Goal: Find contact information: Find contact information

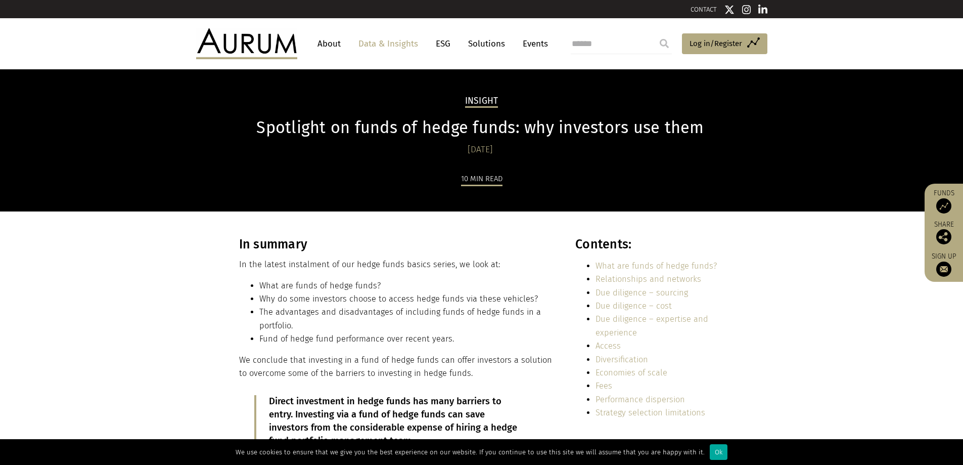
click at [330, 43] on link "About" at bounding box center [328, 43] width 33 height 19
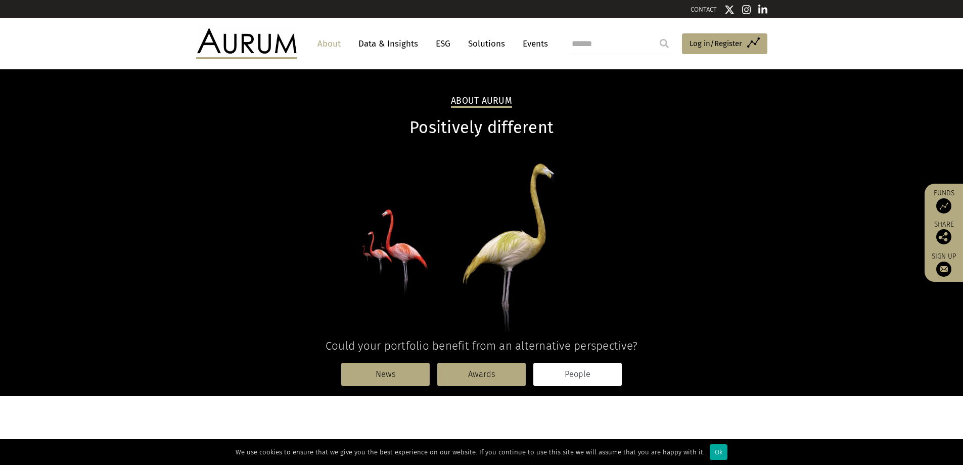
click at [574, 371] on link "People" at bounding box center [577, 373] width 88 height 23
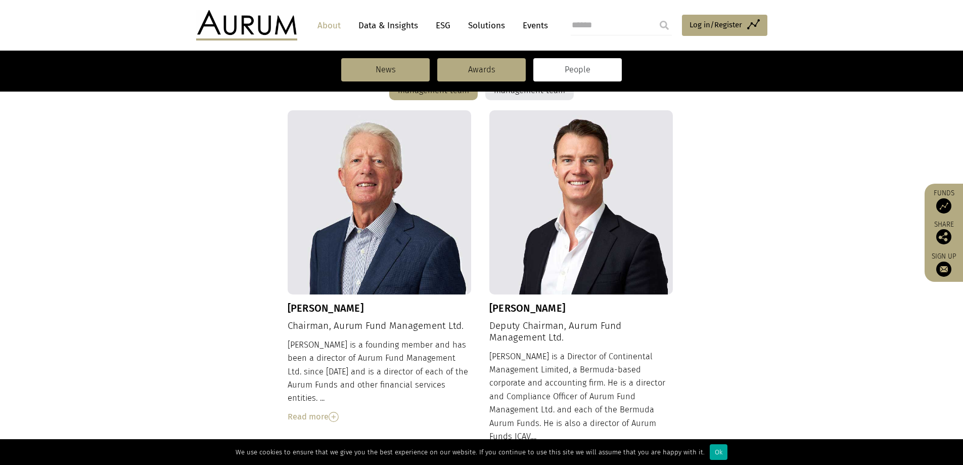
scroll to position [298, 0]
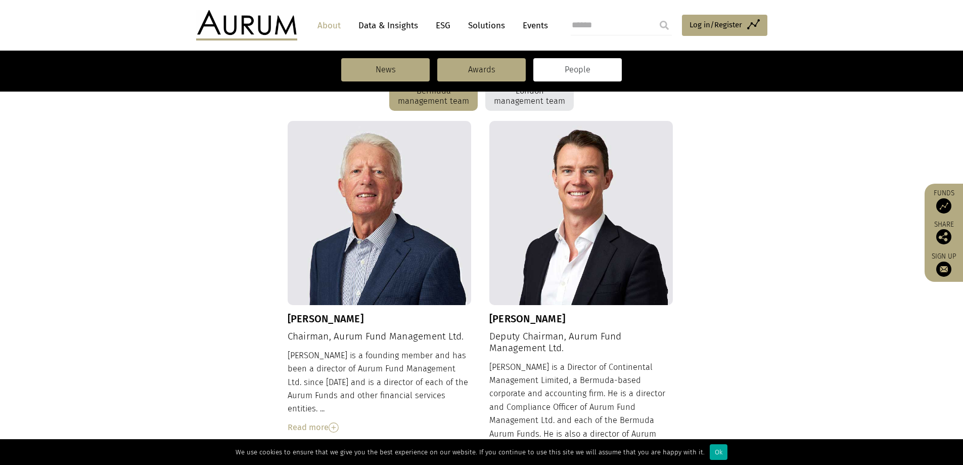
click at [334, 422] on img at bounding box center [334, 427] width 10 height 10
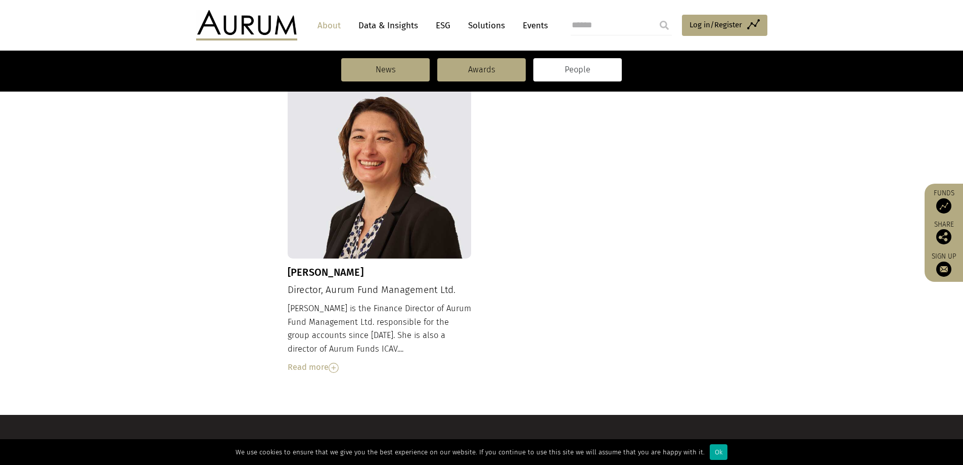
scroll to position [1208, 0]
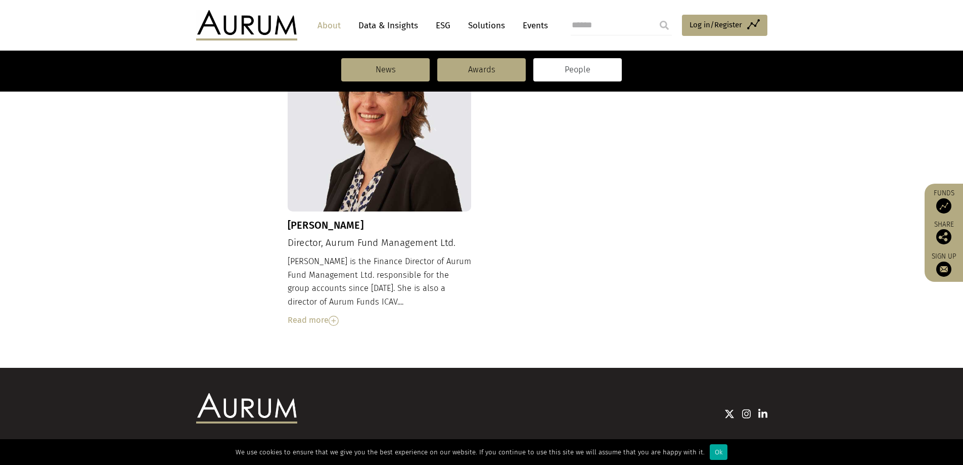
click at [566, 448] on link "Contact" at bounding box center [566, 452] width 25 height 9
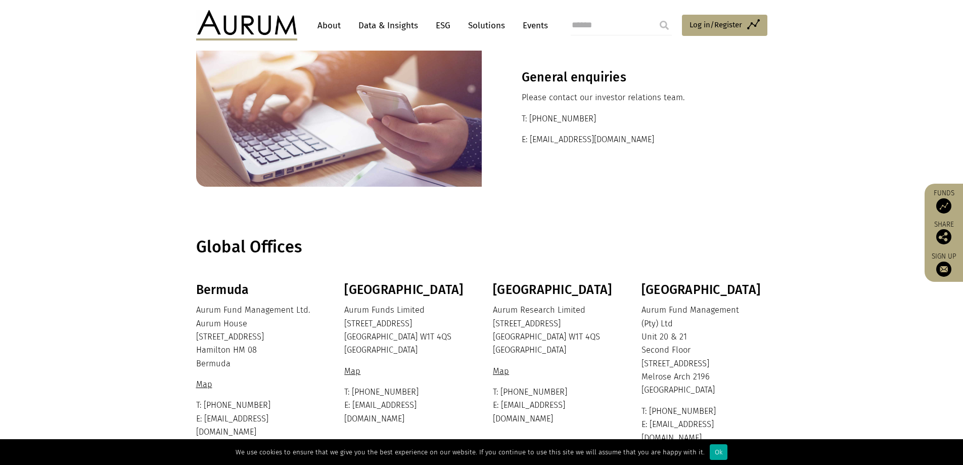
scroll to position [63, 0]
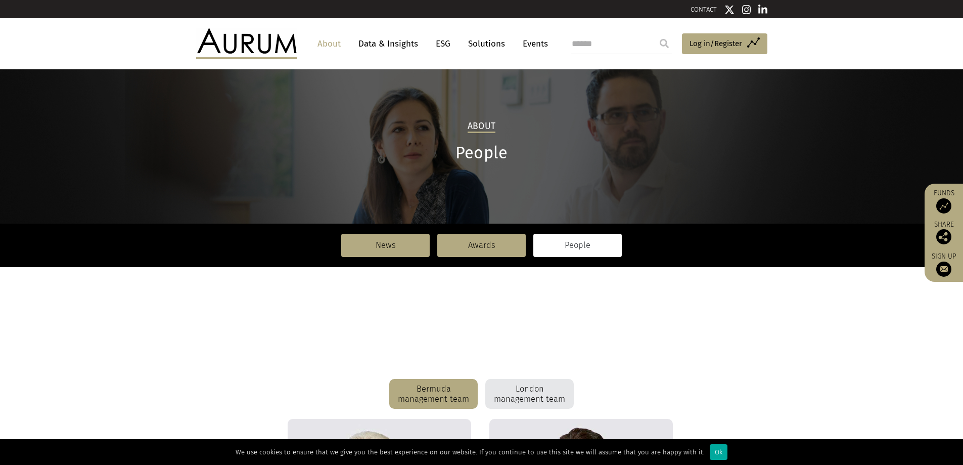
scroll to position [1100, 0]
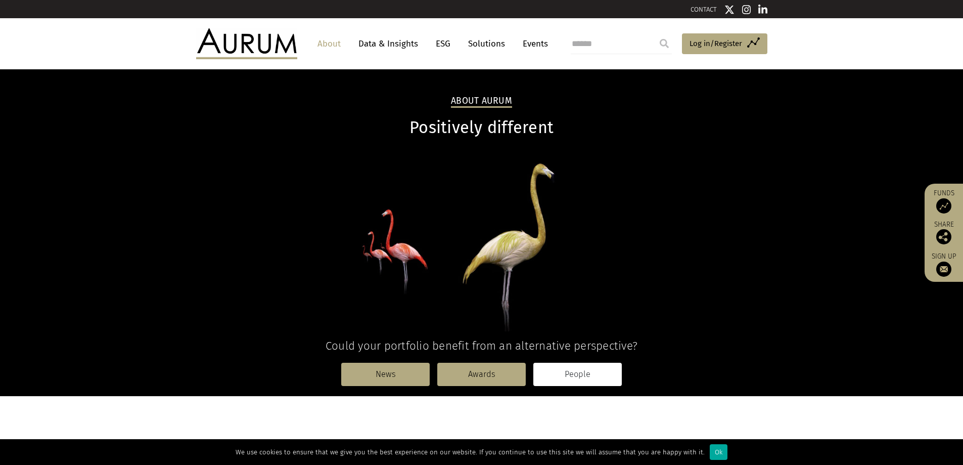
click at [567, 375] on link "People" at bounding box center [577, 373] width 88 height 23
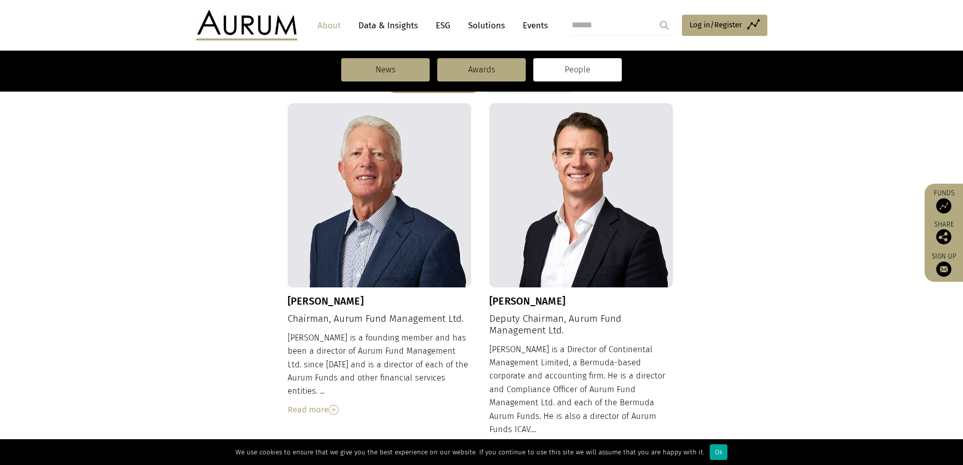
scroll to position [320, 0]
